Goal: Task Accomplishment & Management: Use online tool/utility

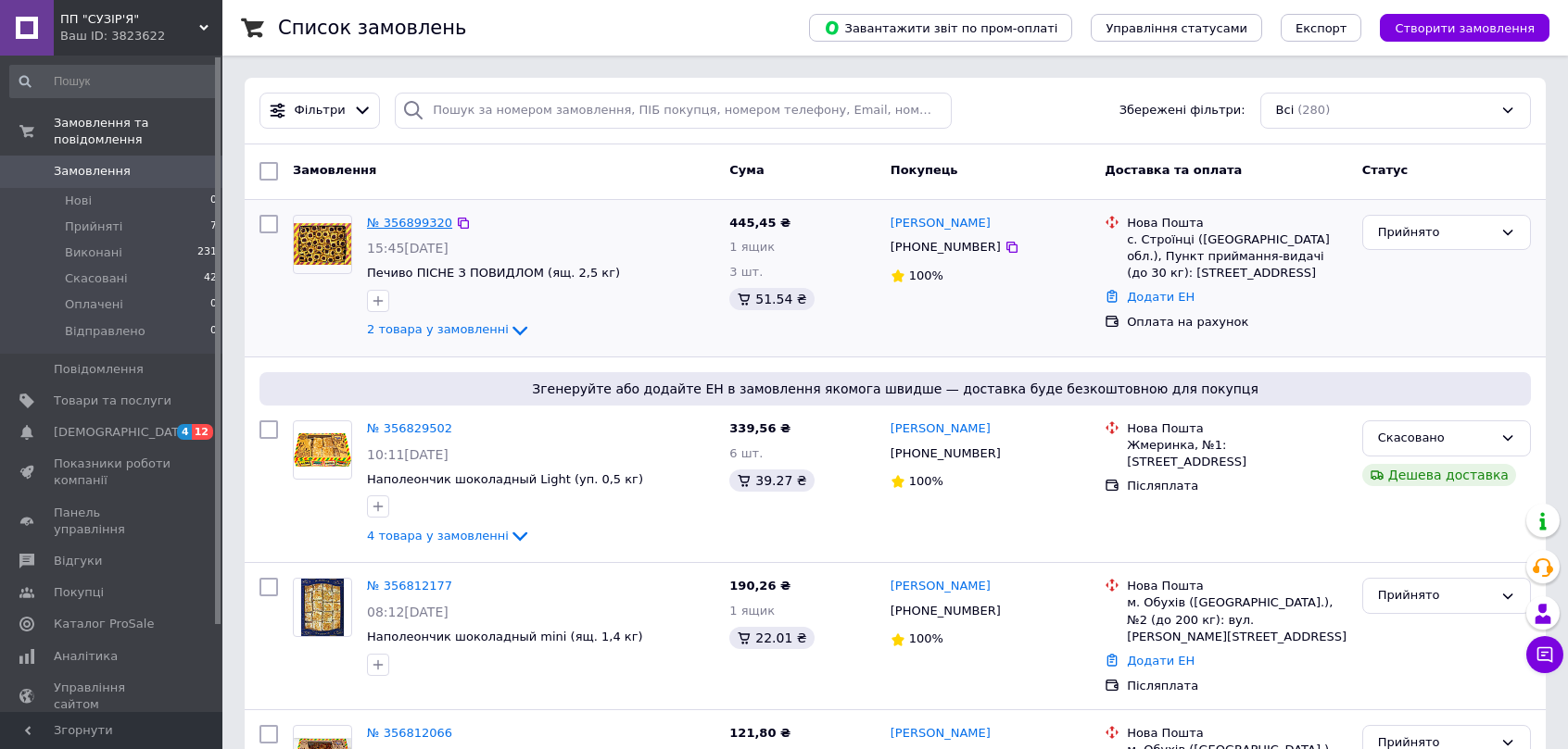
click at [415, 217] on link "№ 356899320" at bounding box center [409, 222] width 85 height 14
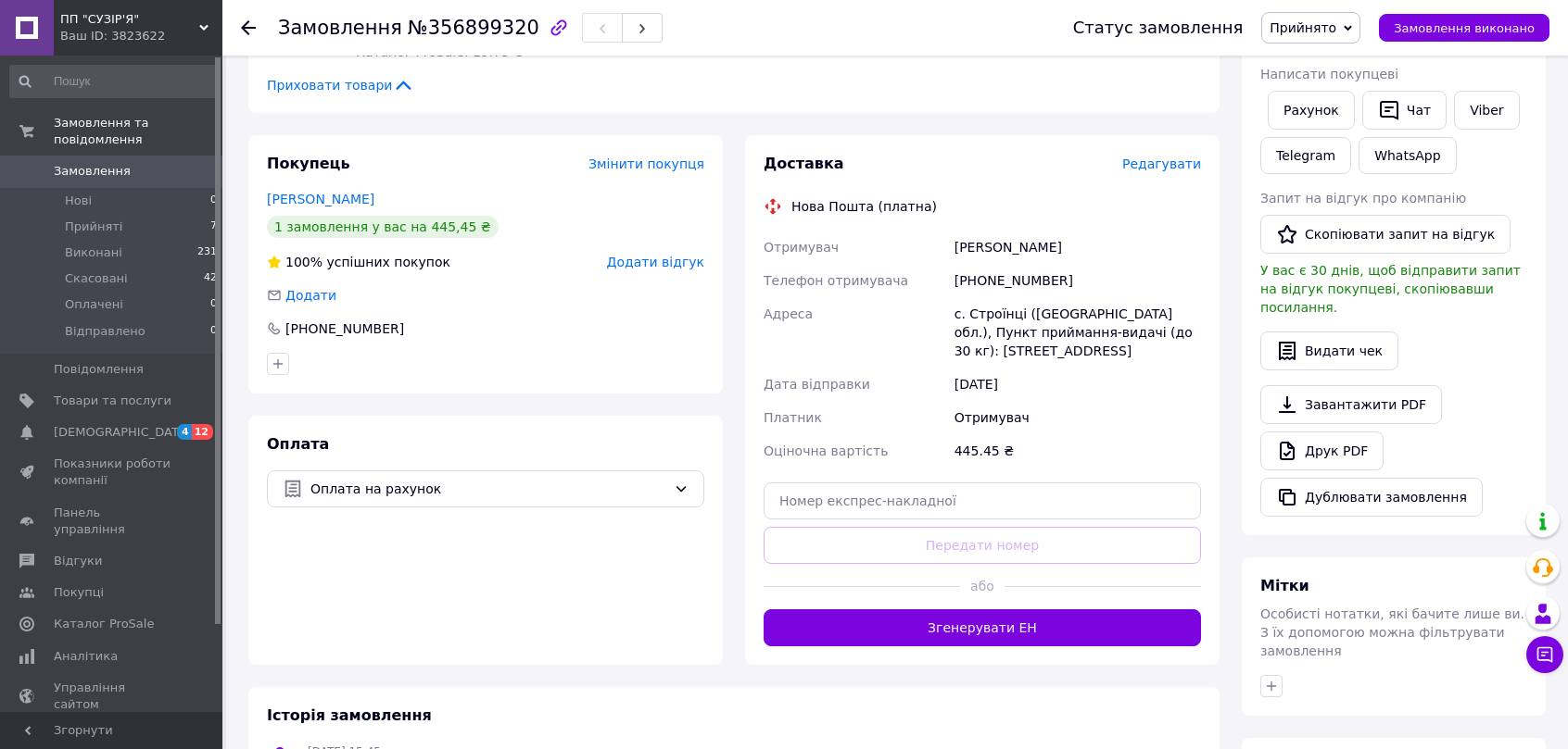
scroll to position [493, 0]
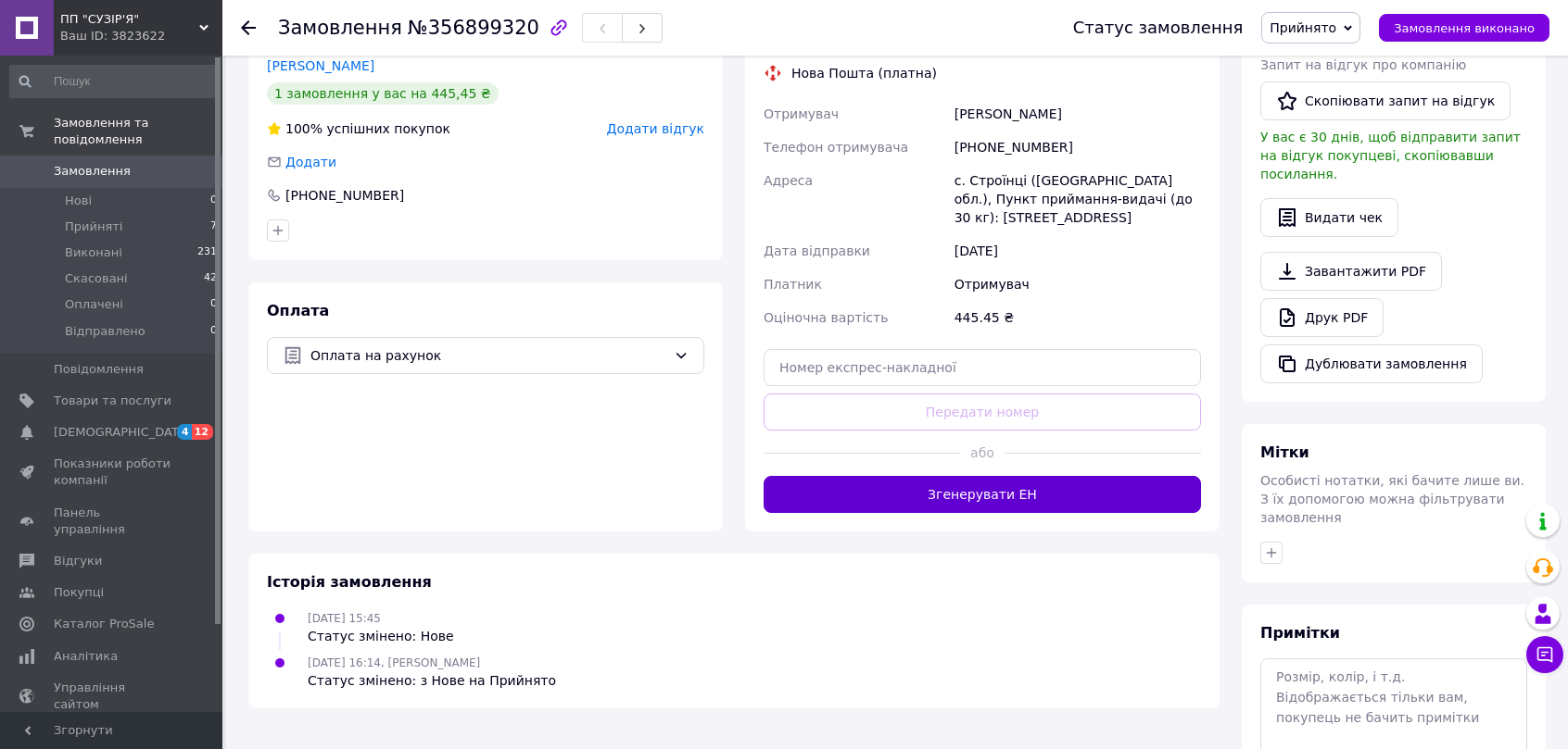
click at [915, 476] on button "Згенерувати ЕН" at bounding box center [982, 494] width 438 height 37
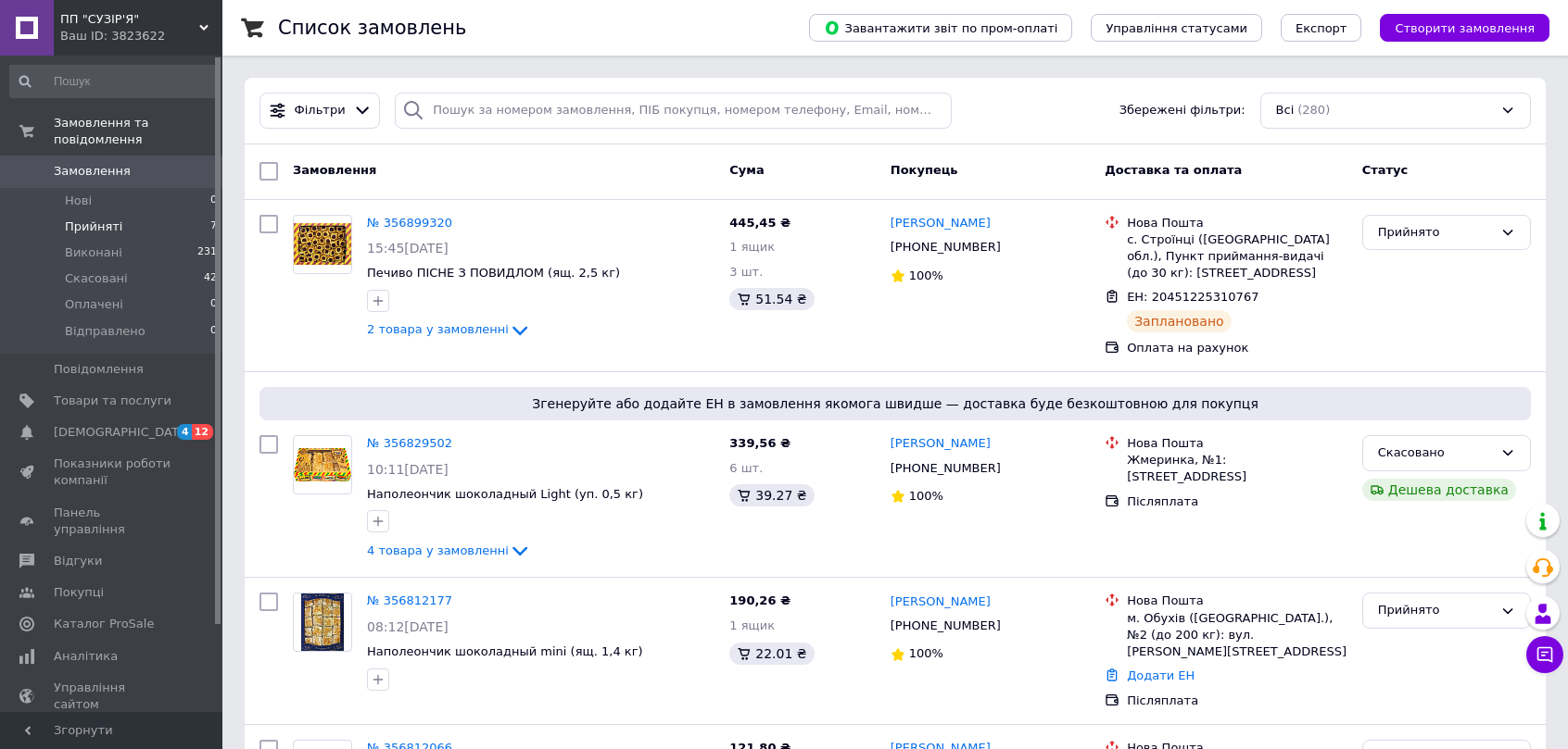
click at [83, 218] on span "Прийняті" at bounding box center [93, 227] width 58 height 17
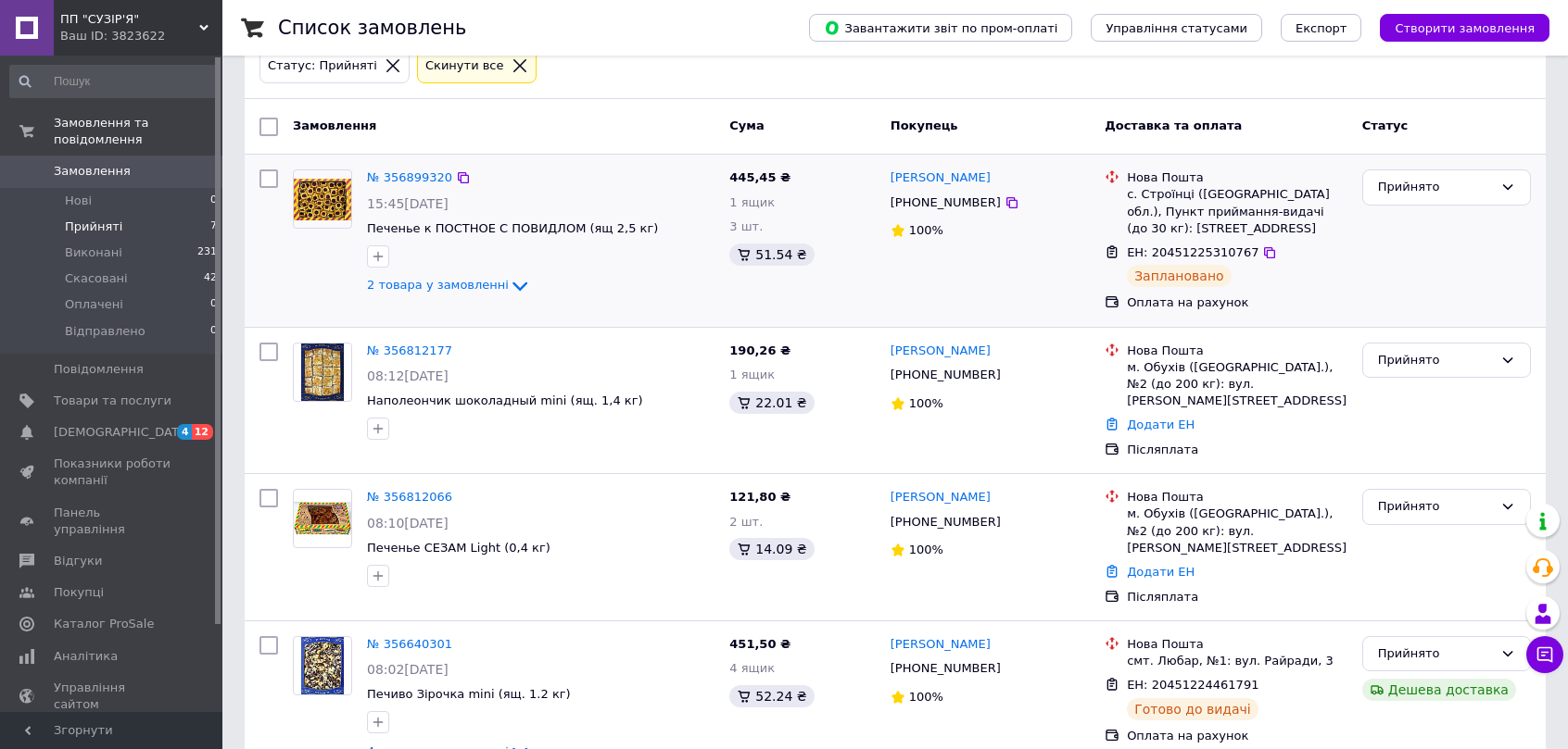
scroll to position [123, 0]
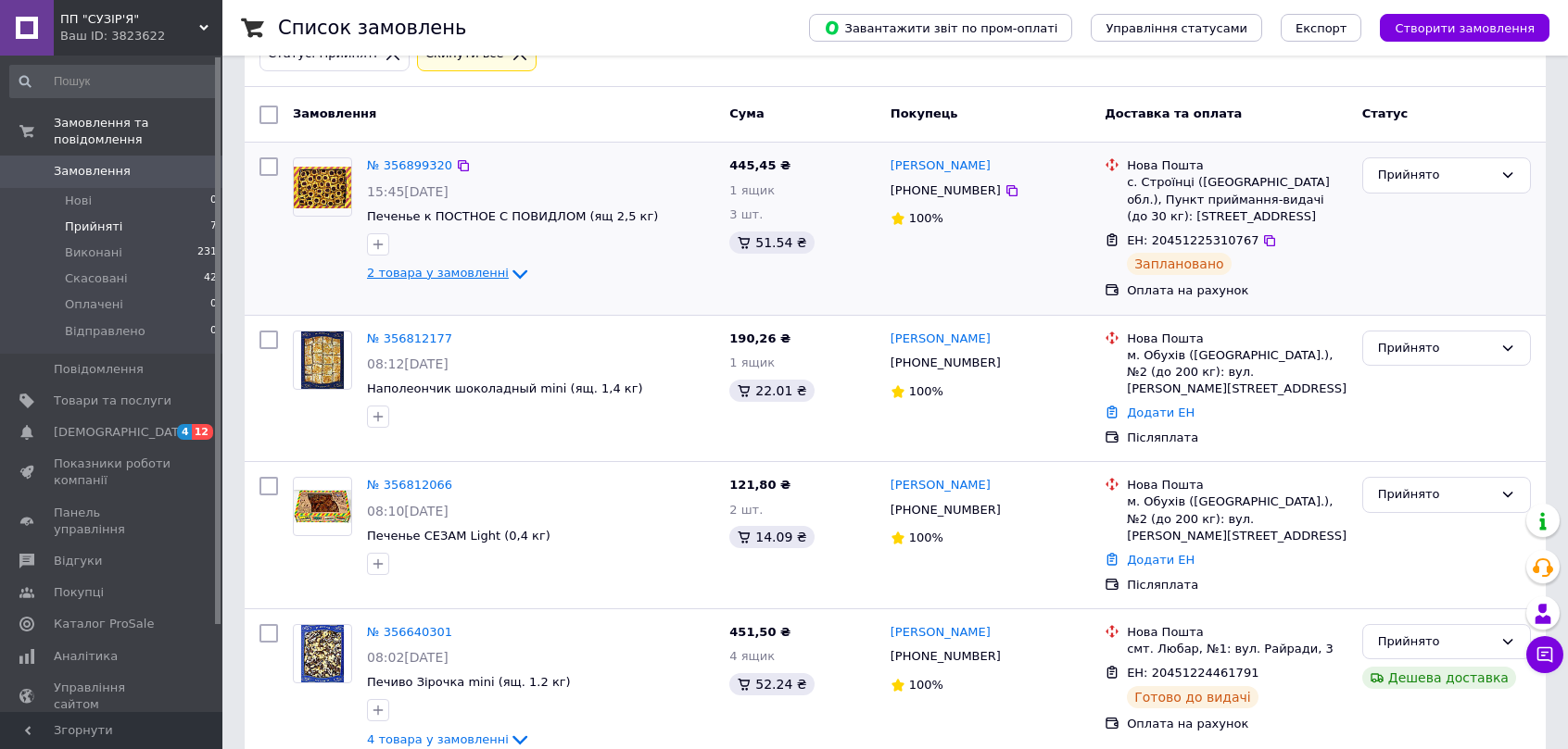
click at [509, 265] on icon at bounding box center [520, 274] width 22 height 22
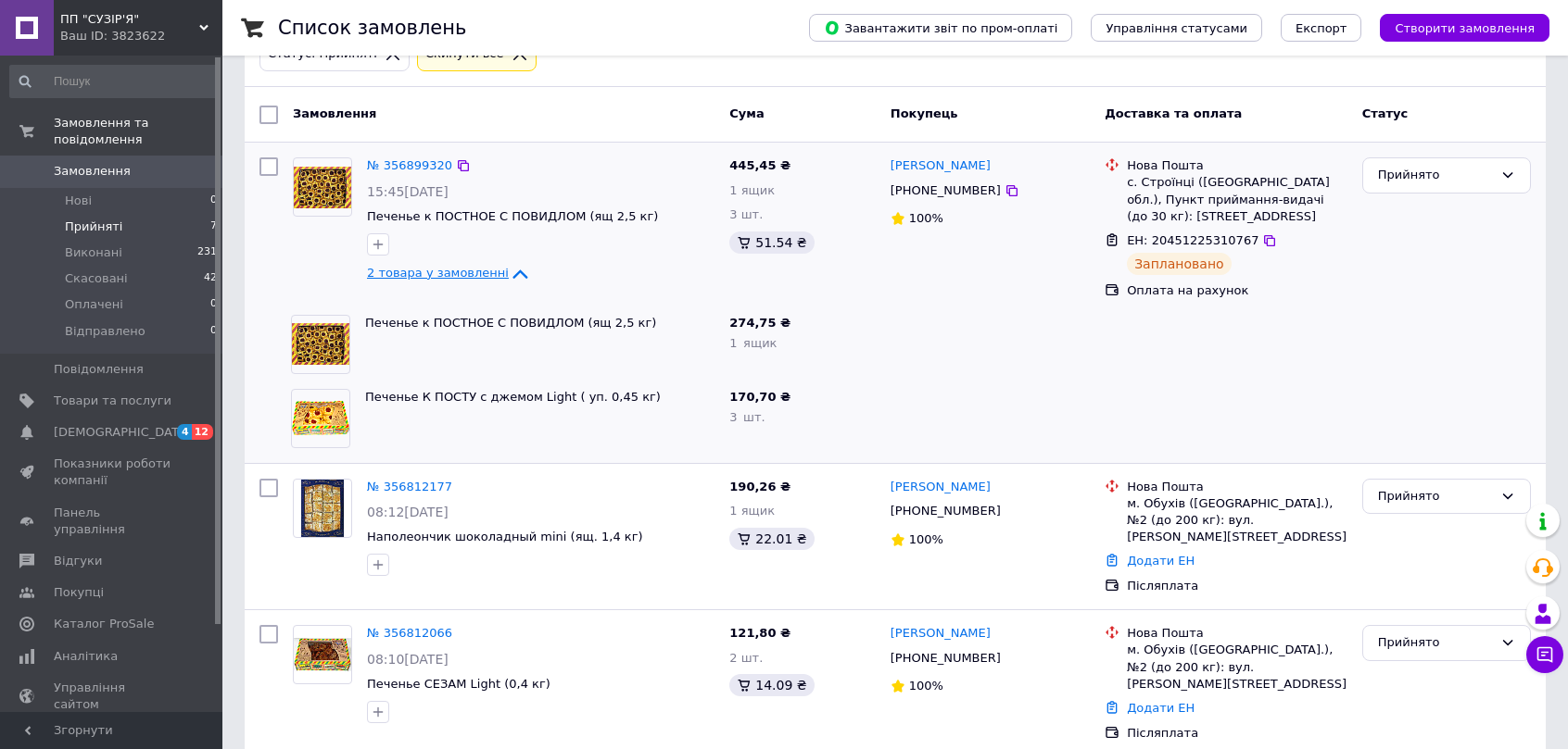
click at [509, 265] on icon at bounding box center [520, 274] width 22 height 22
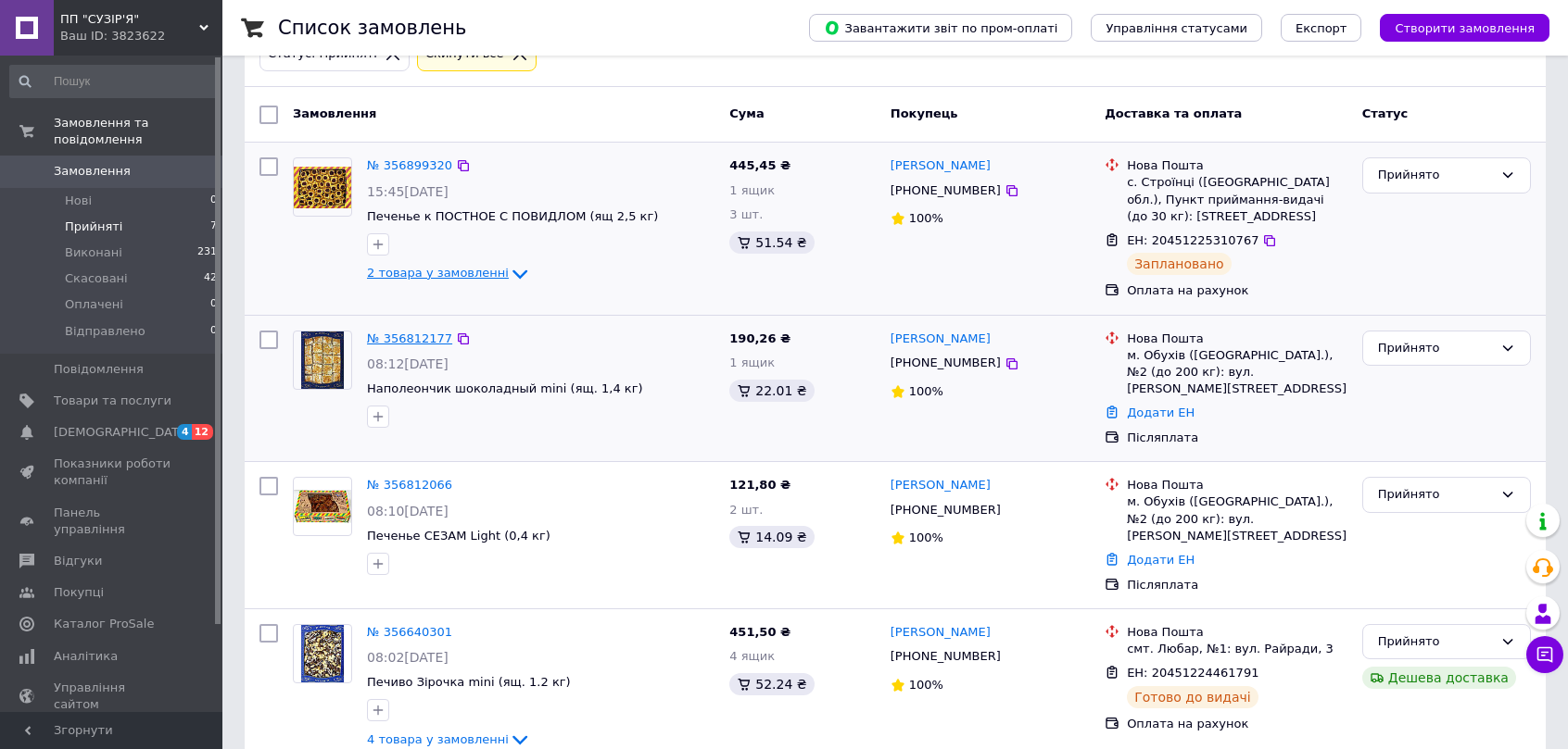
click at [427, 334] on link "№ 356812177" at bounding box center [409, 338] width 85 height 14
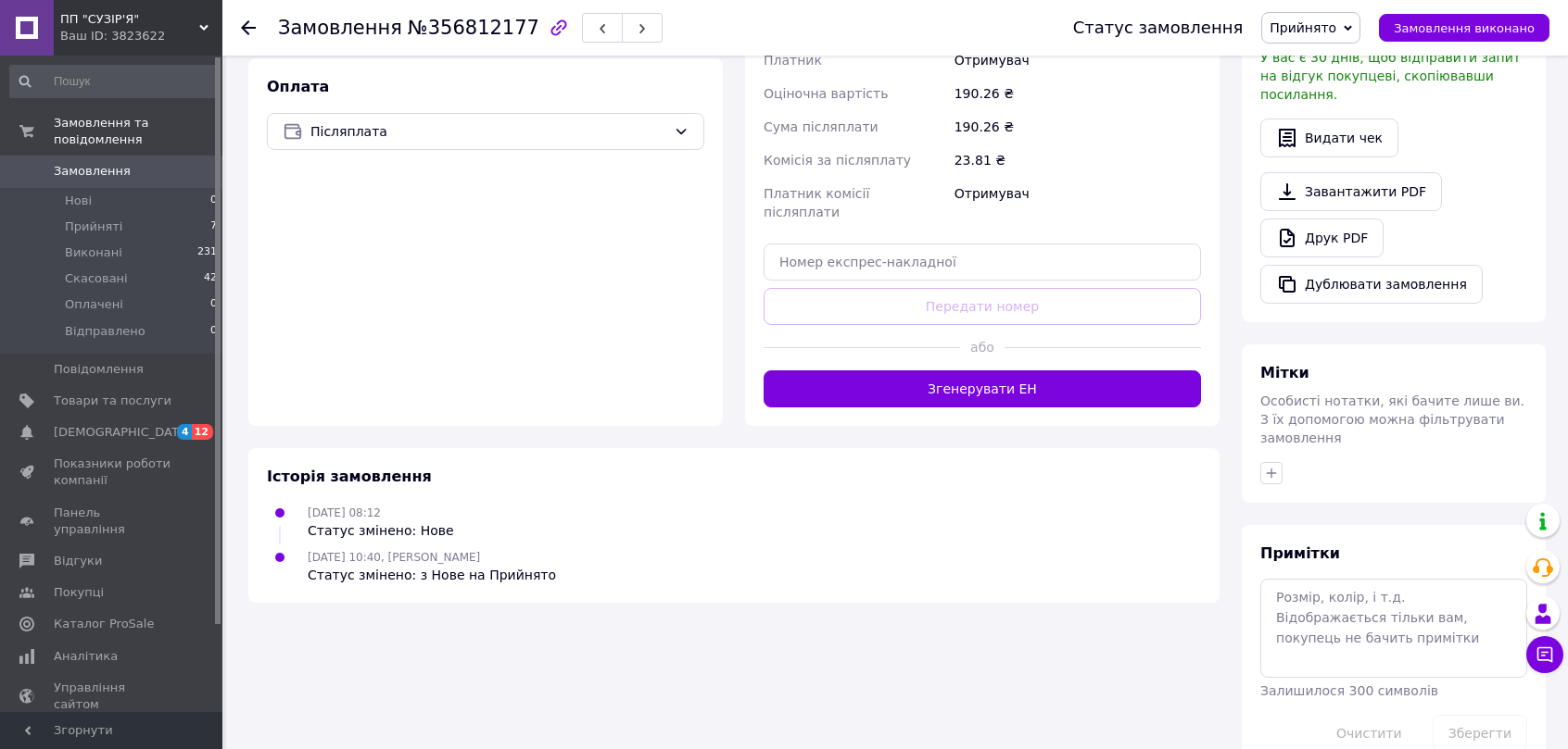
scroll to position [576, 0]
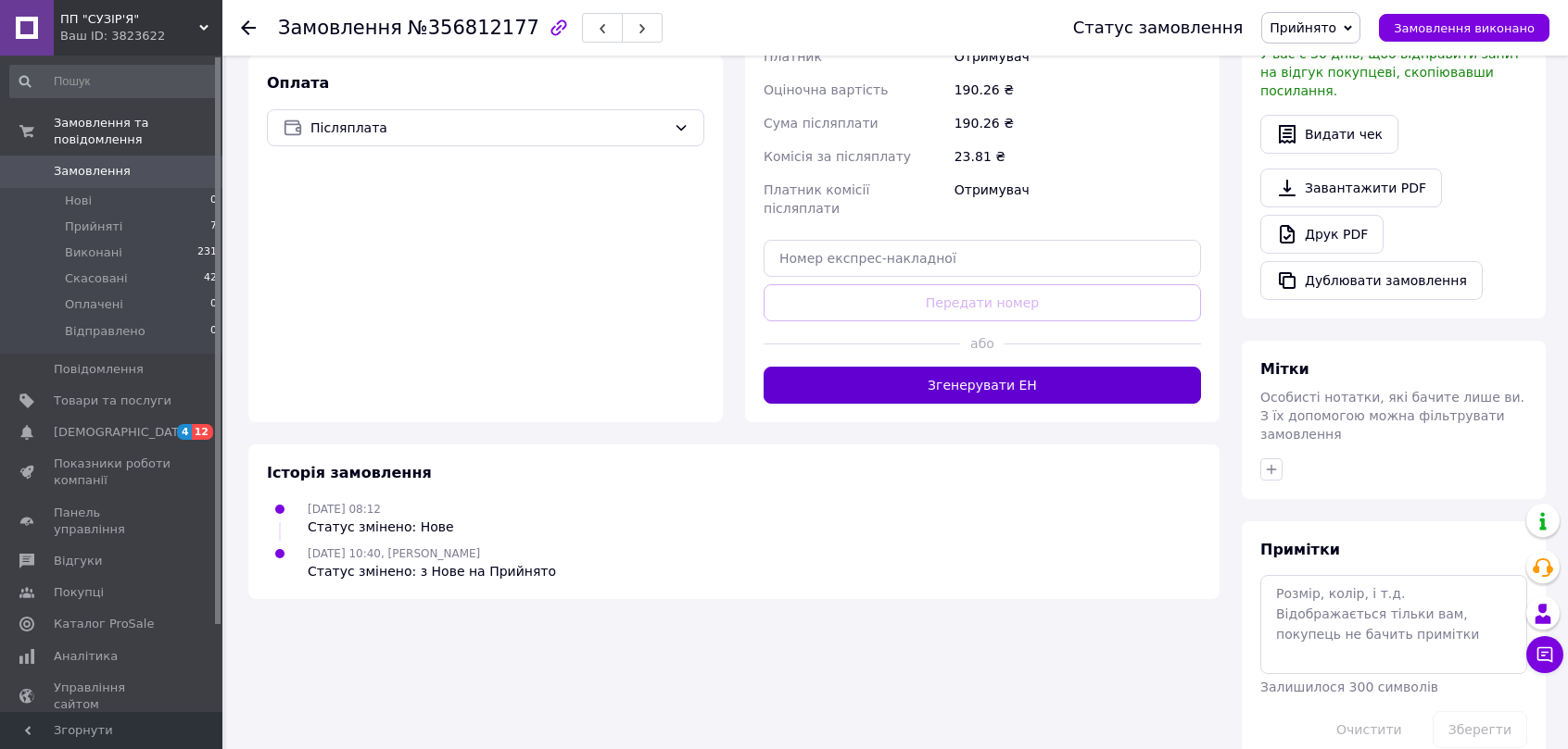
click at [1038, 367] on button "Згенерувати ЕН" at bounding box center [982, 385] width 438 height 37
